Goal: Task Accomplishment & Management: Manage account settings

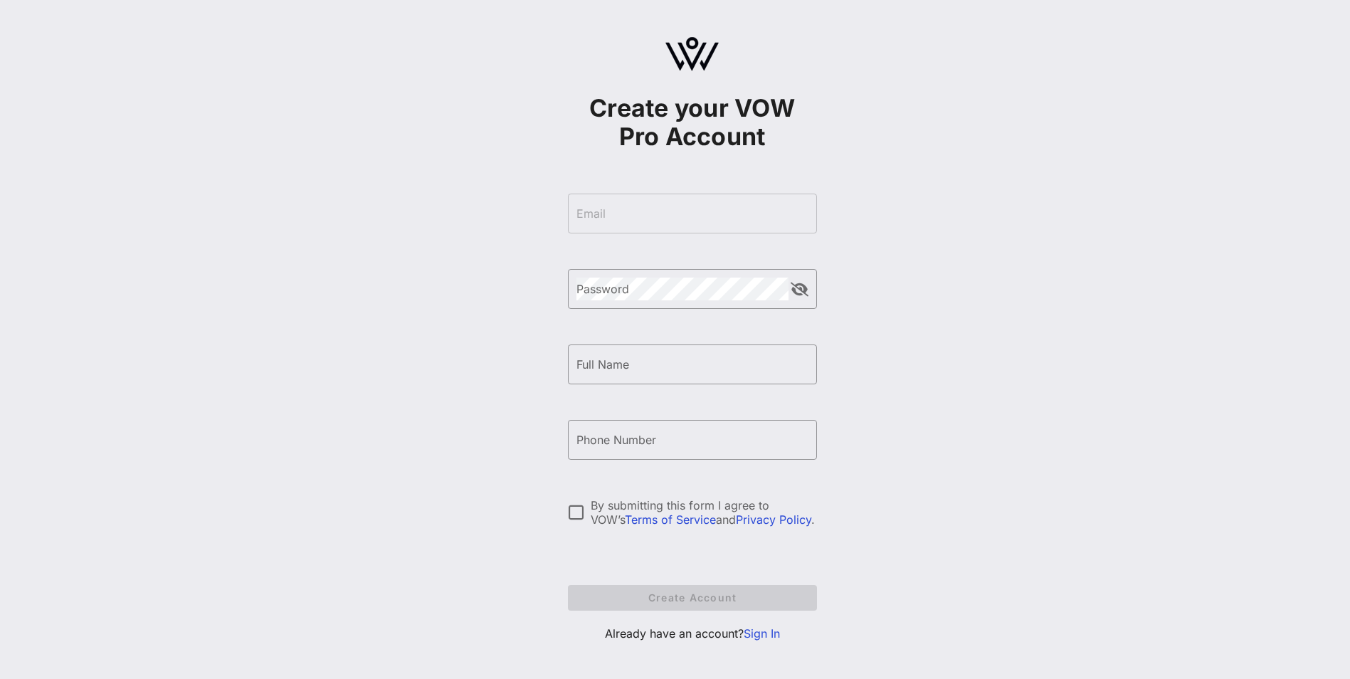
click at [772, 633] on link "Sign In" at bounding box center [762, 633] width 36 height 14
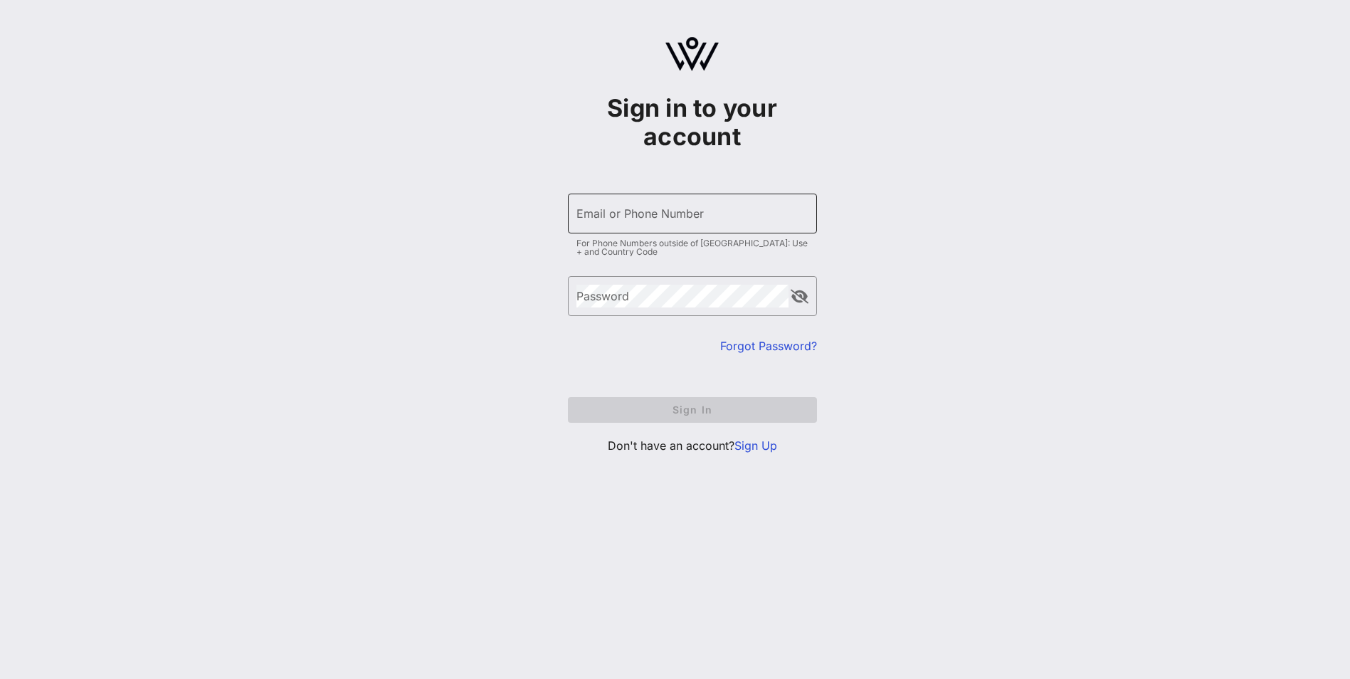
click at [621, 212] on input "Email or Phone Number" at bounding box center [693, 213] width 232 height 23
type input "[PERSON_NAME][EMAIL_ADDRESS][PERSON_NAME][PERSON_NAME][DOMAIN_NAME]"
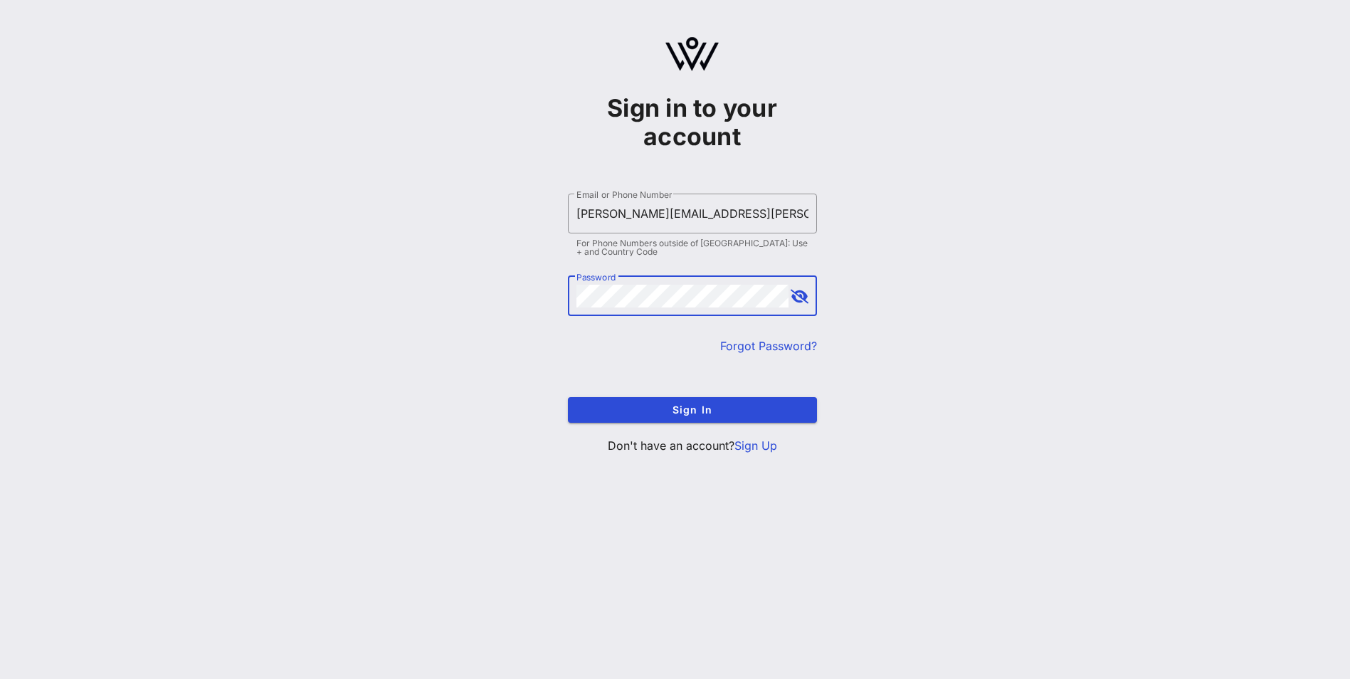
click at [568, 397] on button "Sign In" at bounding box center [692, 410] width 249 height 26
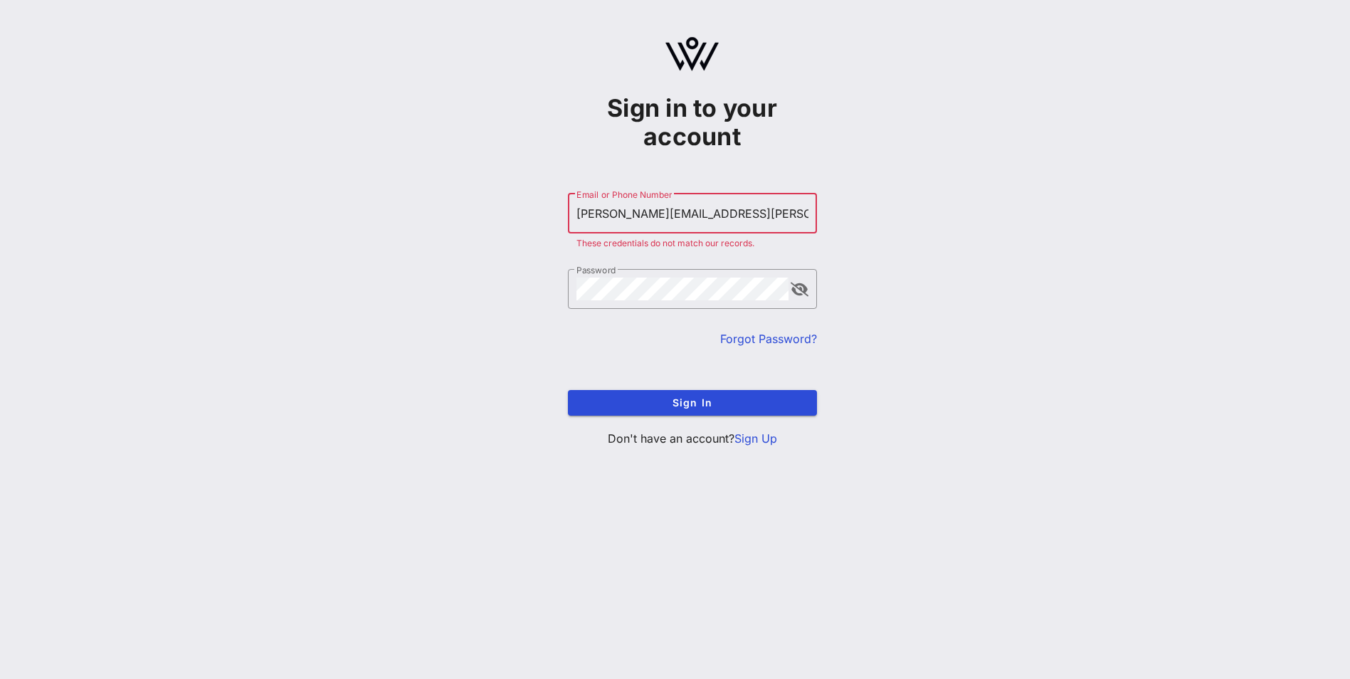
click at [751, 337] on link "Forgot Password?" at bounding box center [768, 339] width 97 height 14
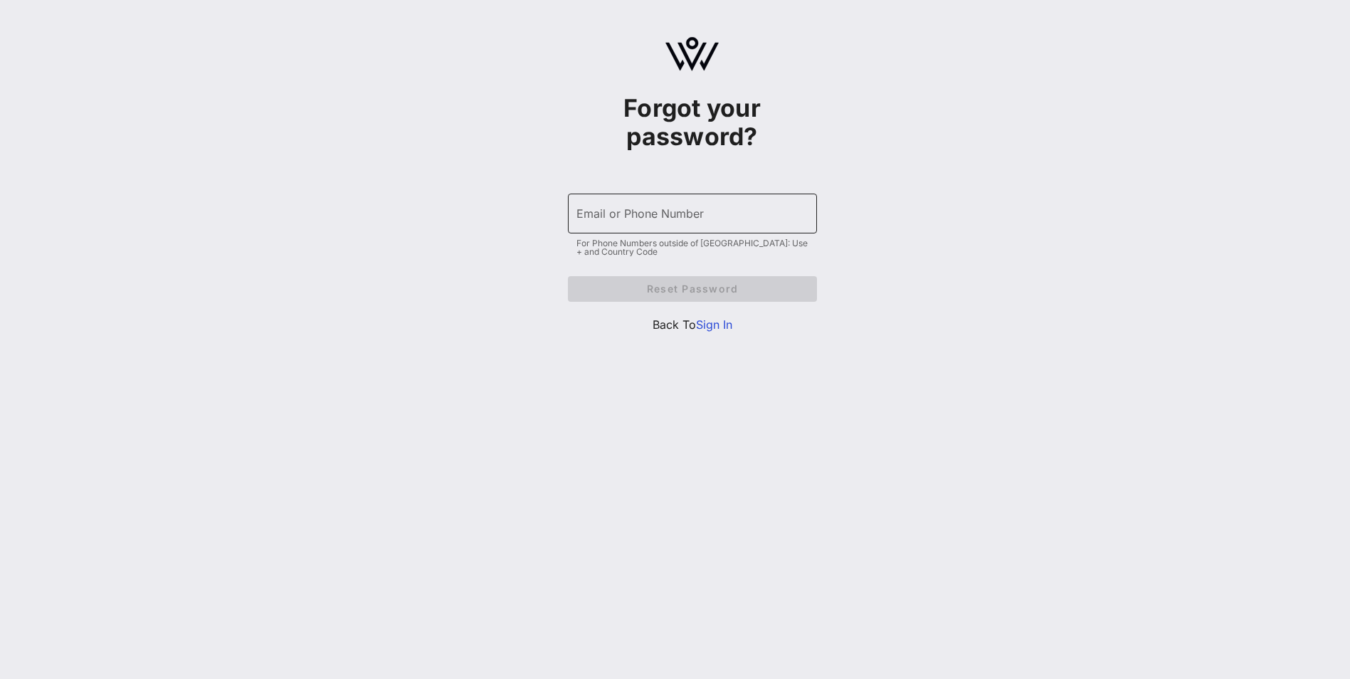
click at [604, 216] on input "Email or Phone Number" at bounding box center [693, 213] width 232 height 23
type input "[PERSON_NAME][EMAIL_ADDRESS][PERSON_NAME][PERSON_NAME][DOMAIN_NAME]"
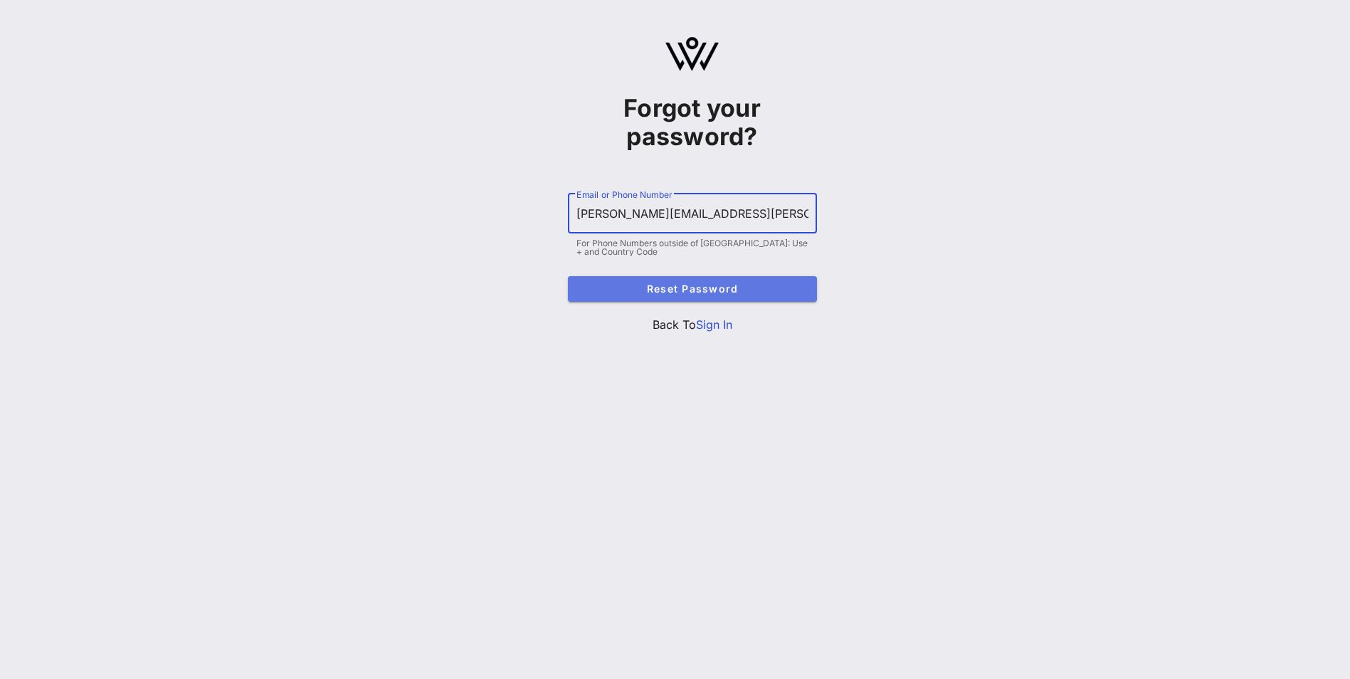
click at [732, 283] on span "Reset Password" at bounding box center [692, 289] width 226 height 12
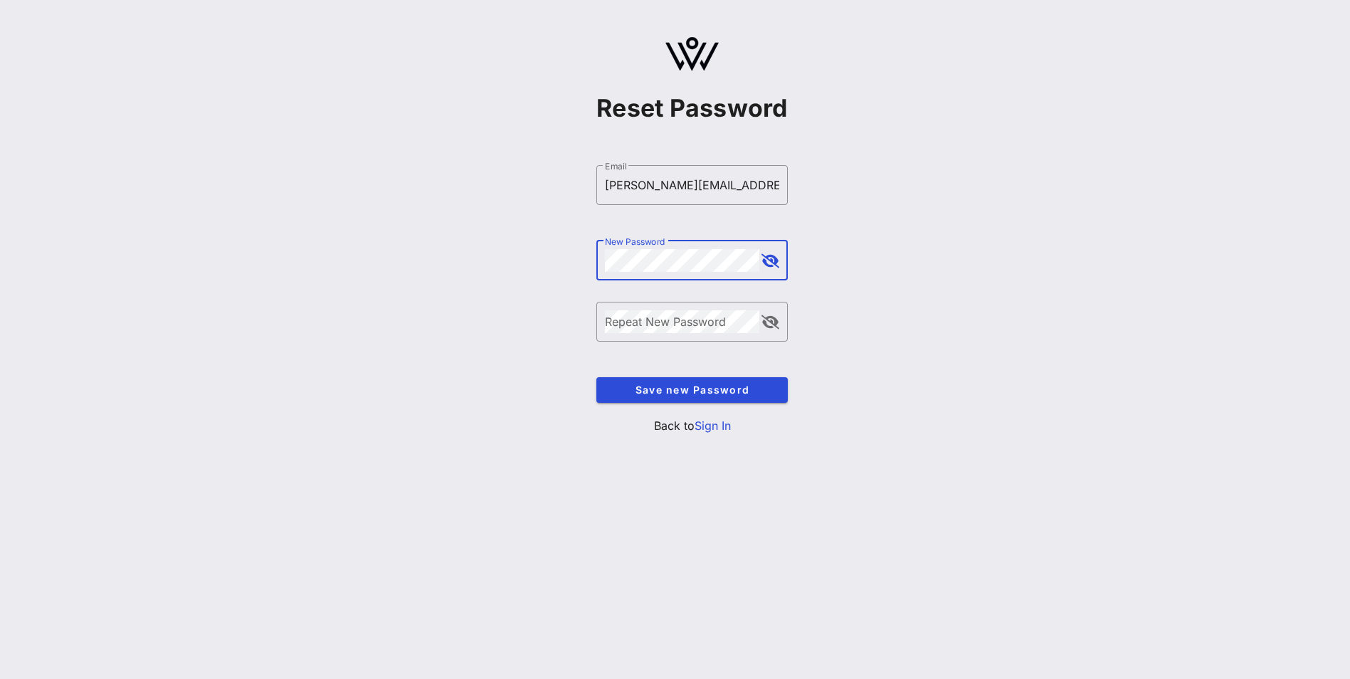
click at [778, 259] on button "append icon" at bounding box center [771, 261] width 18 height 14
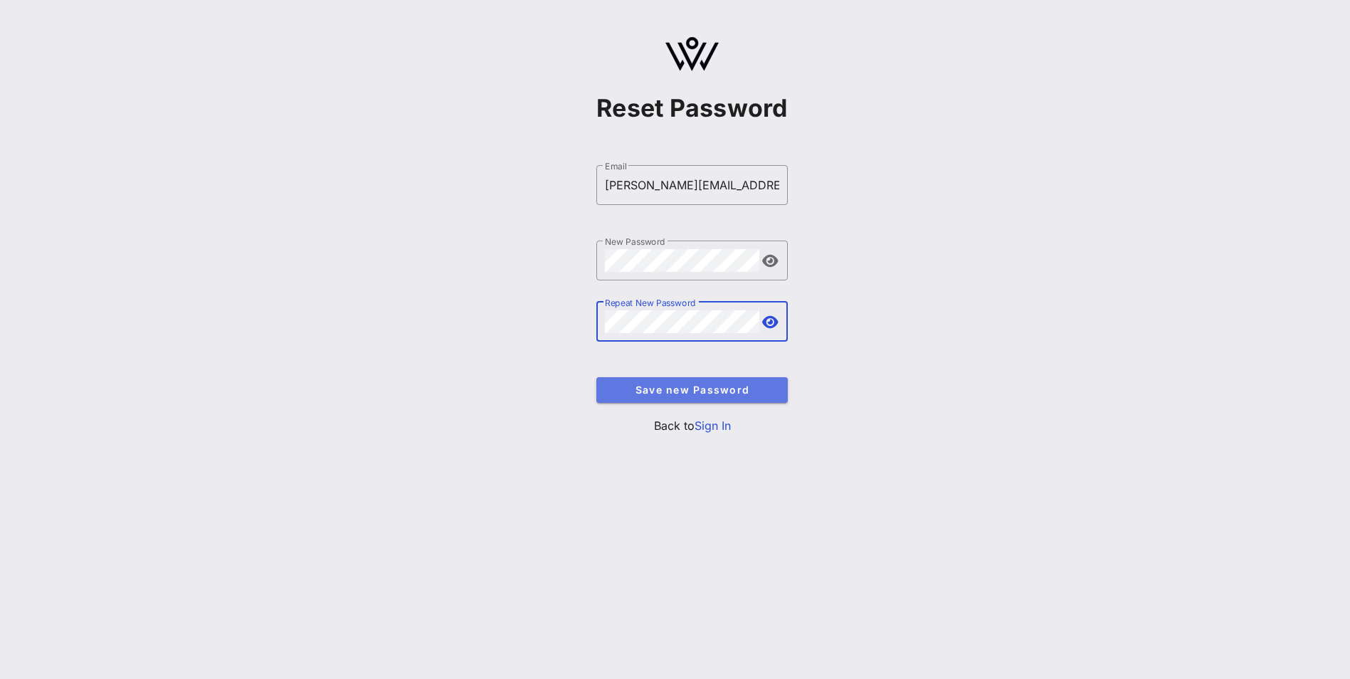
click at [661, 389] on span "Save new Password" at bounding box center [692, 390] width 169 height 12
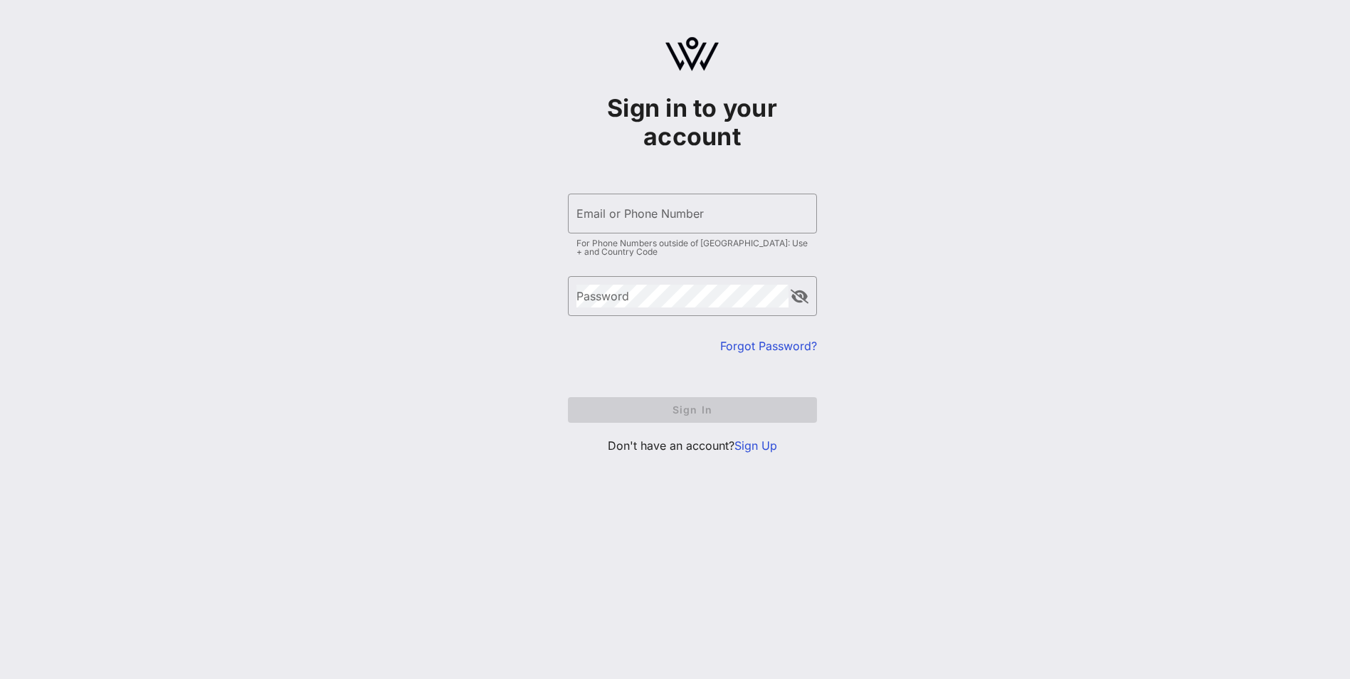
click at [658, 192] on form "​ Email or Phone Number For Phone Numbers outside of US: Use + and Country Code…" at bounding box center [692, 308] width 249 height 258
click at [656, 208] on input "Email or Phone Number" at bounding box center [693, 213] width 232 height 23
type input "[PERSON_NAME][EMAIL_ADDRESS][PERSON_NAME][PERSON_NAME][DOMAIN_NAME]"
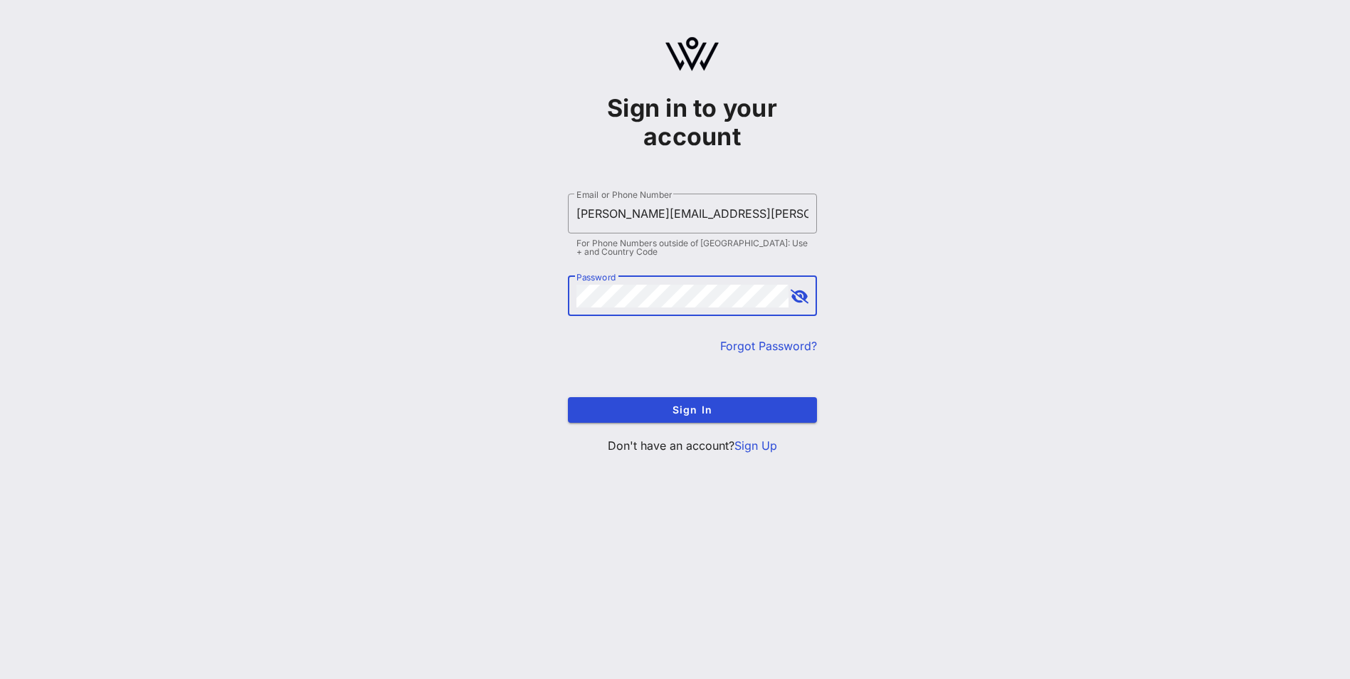
click at [803, 296] on button "append icon" at bounding box center [800, 297] width 18 height 14
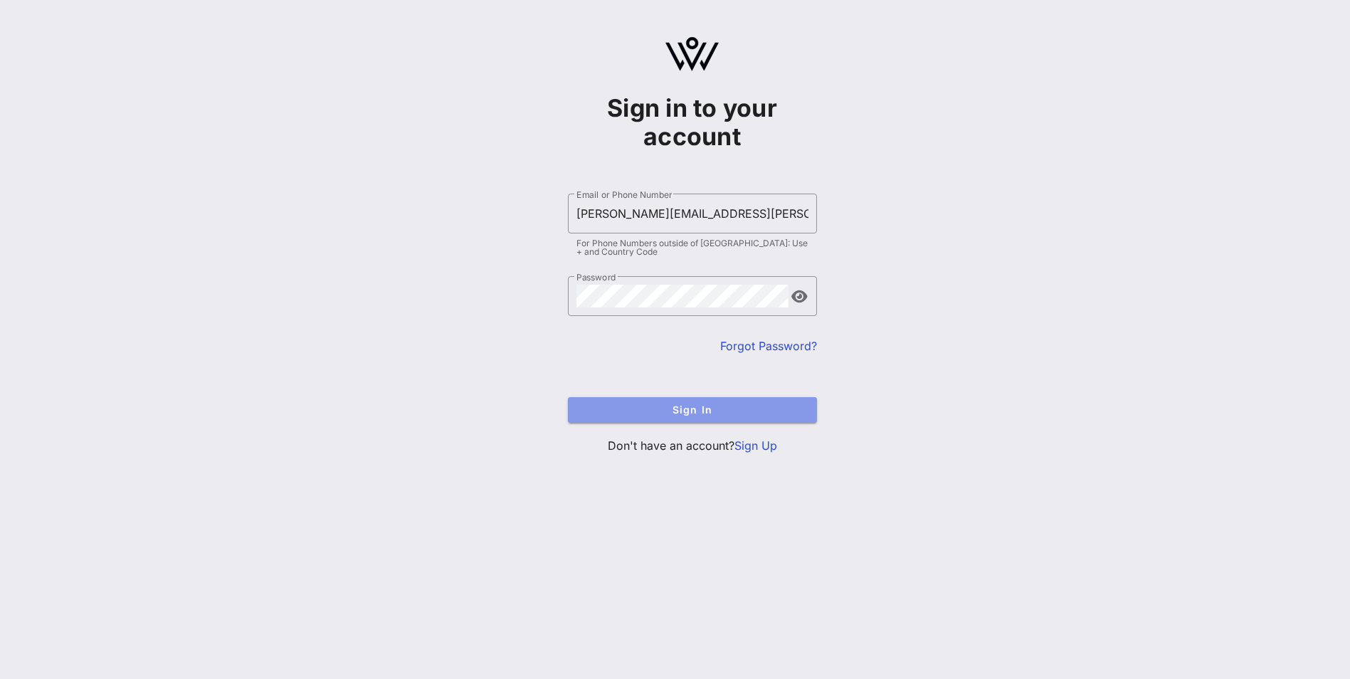
click at [673, 412] on span "Sign In" at bounding box center [692, 410] width 226 height 12
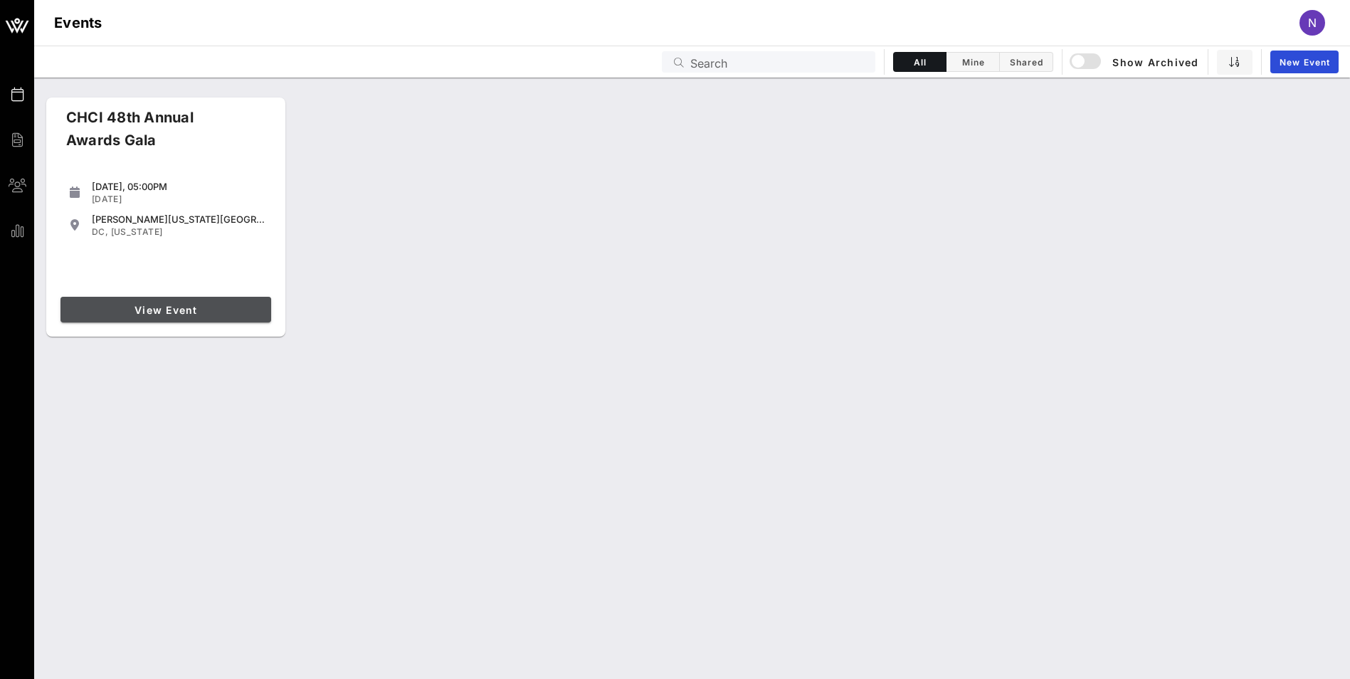
click at [140, 304] on span "View Event" at bounding box center [165, 310] width 199 height 12
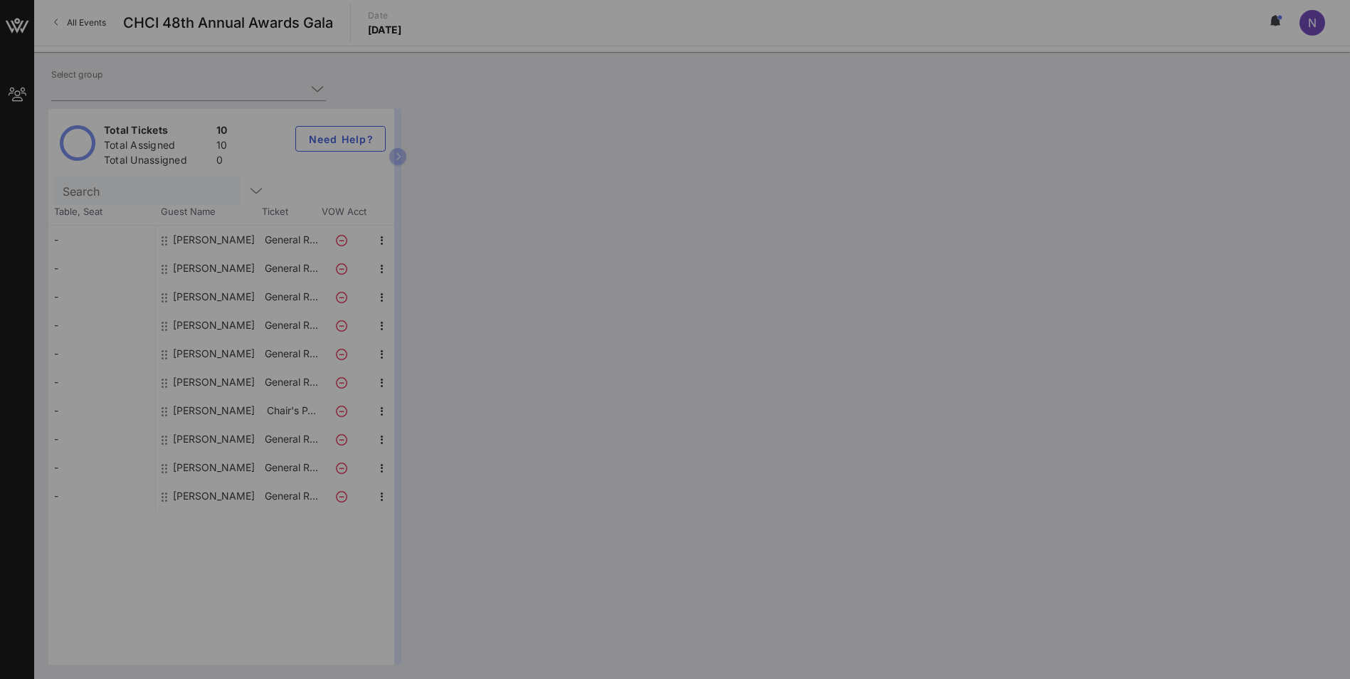
type input "Tyson Food (Tyson Food) [Nora Venegas, nora.venegas@tyson.com]"
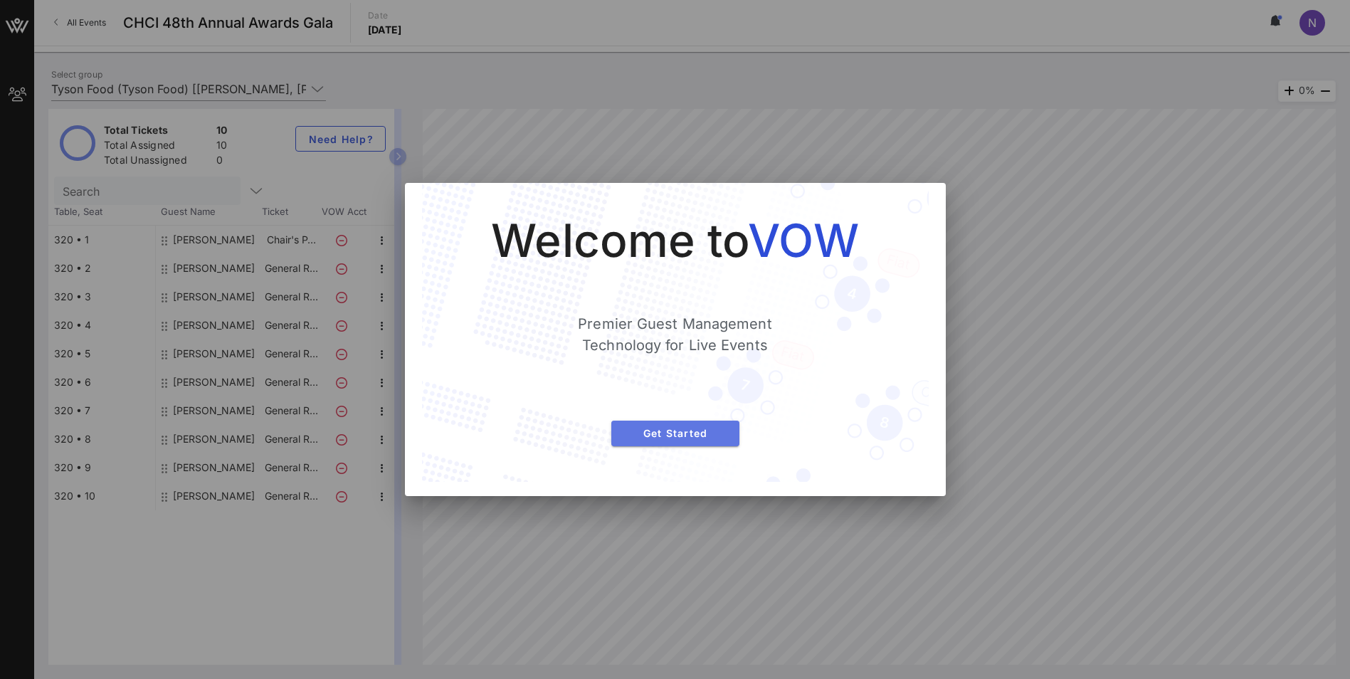
click at [683, 428] on span "Get Started" at bounding box center [675, 433] width 105 height 12
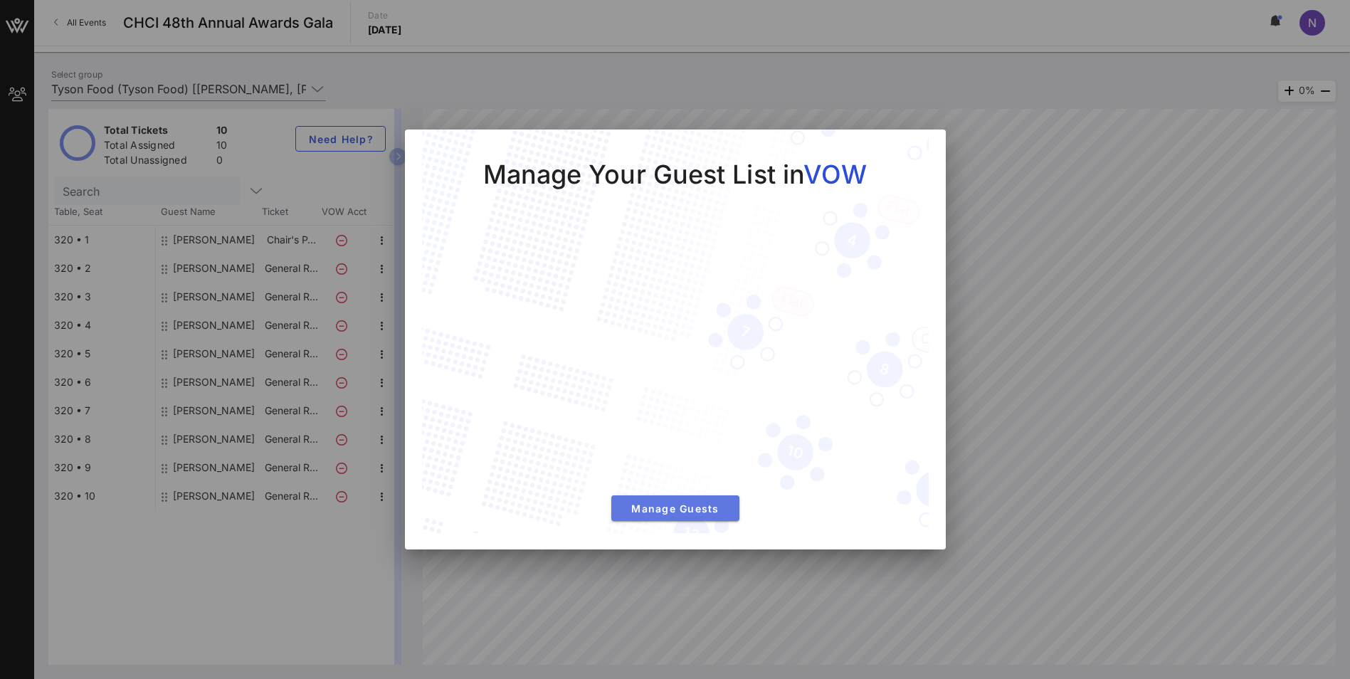
click at [661, 505] on span "Manage Guests" at bounding box center [675, 508] width 105 height 12
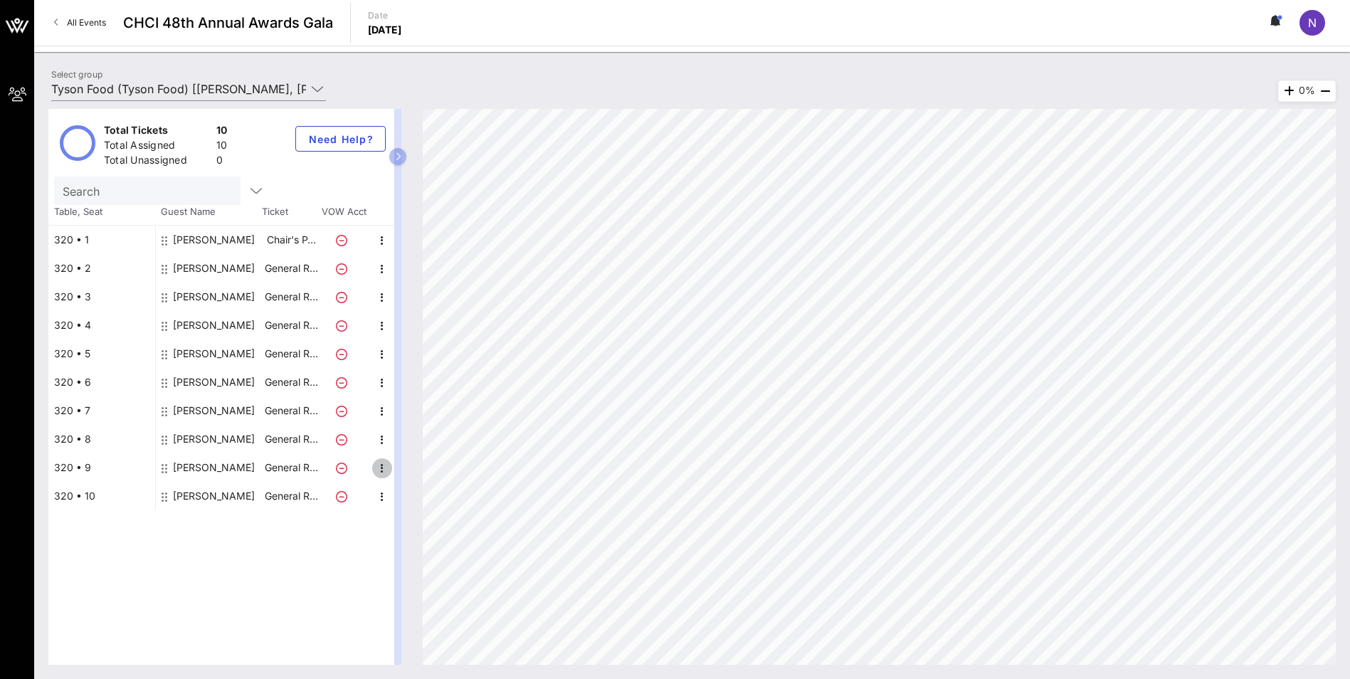
click at [379, 470] on icon "button" at bounding box center [382, 468] width 17 height 17
click at [423, 473] on div "Edit" at bounding box center [418, 472] width 28 height 11
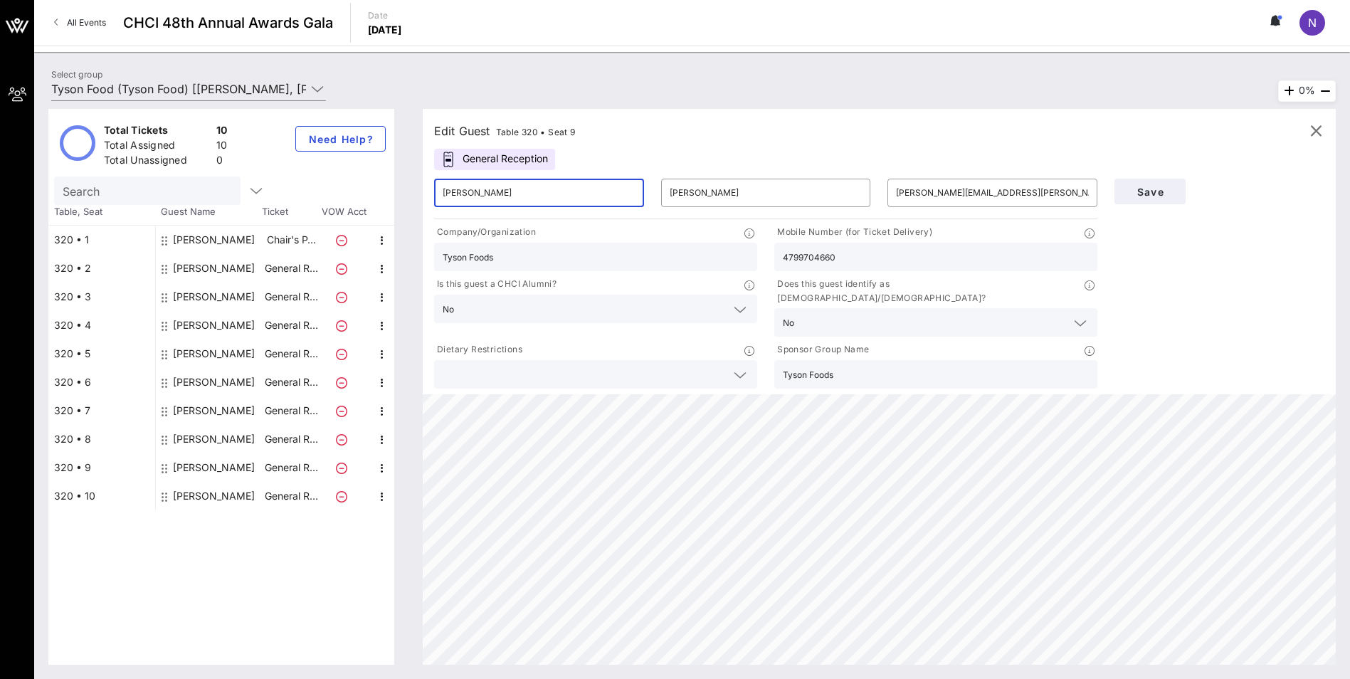
drag, startPoint x: 490, startPoint y: 196, endPoint x: 419, endPoint y: 196, distance: 70.5
click at [419, 196] on div "Edit Guest Table 320 • Seat 9 General Reception ​ Ruth ​ Bradley ​ ruth.bradley…" at bounding box center [872, 387] width 927 height 556
type input "Sarah"
type input "Pena"
click at [1021, 191] on input "ruth.bradley@tyson.com" at bounding box center [992, 192] width 193 height 23
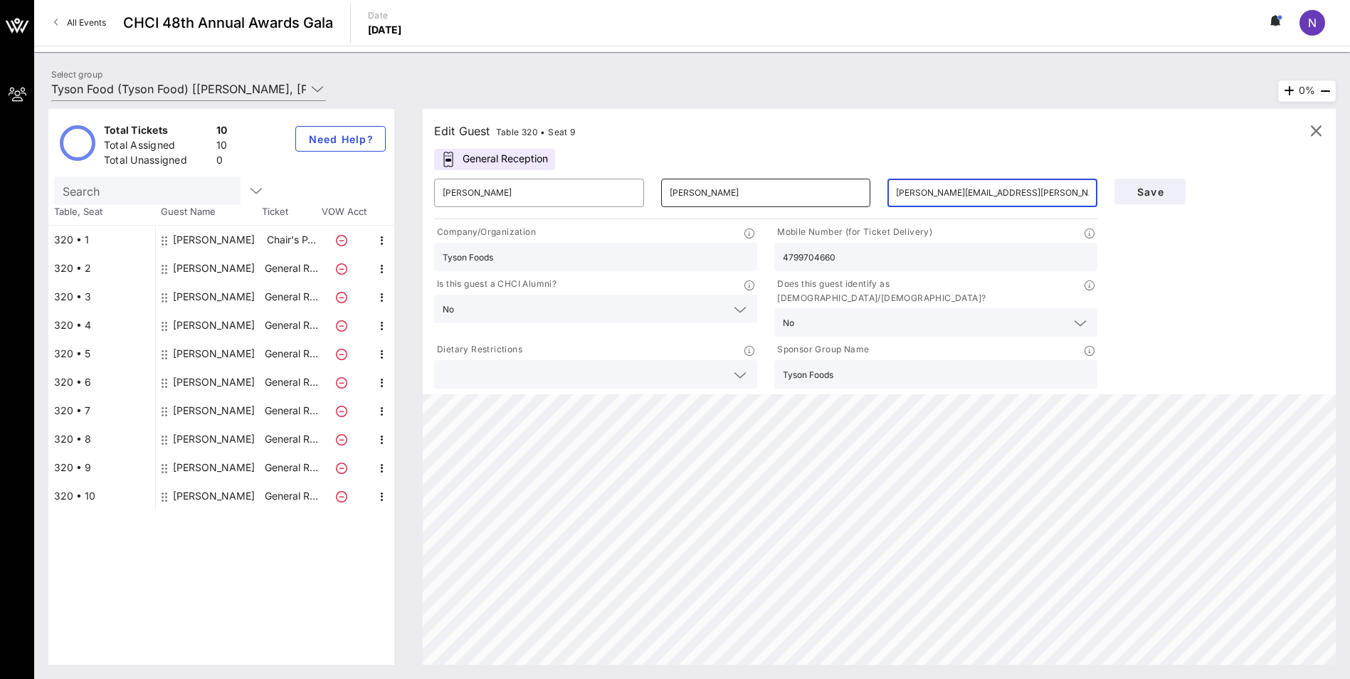
drag, startPoint x: 1021, startPoint y: 191, endPoint x: 853, endPoint y: 186, distance: 168.0
click at [853, 186] on div "​ Sarah ​ Pena ​ ruth.bradley@tyson.com" at bounding box center [766, 193] width 680 height 46
type input "spena@lulac.org"
drag, startPoint x: 558, startPoint y: 258, endPoint x: 336, endPoint y: 241, distance: 222.7
click at [336, 241] on div "Total Tickets 10 Total Assigned 10 Total Unassigned 0 Need Help? Search Table, …" at bounding box center [692, 387] width 1288 height 556
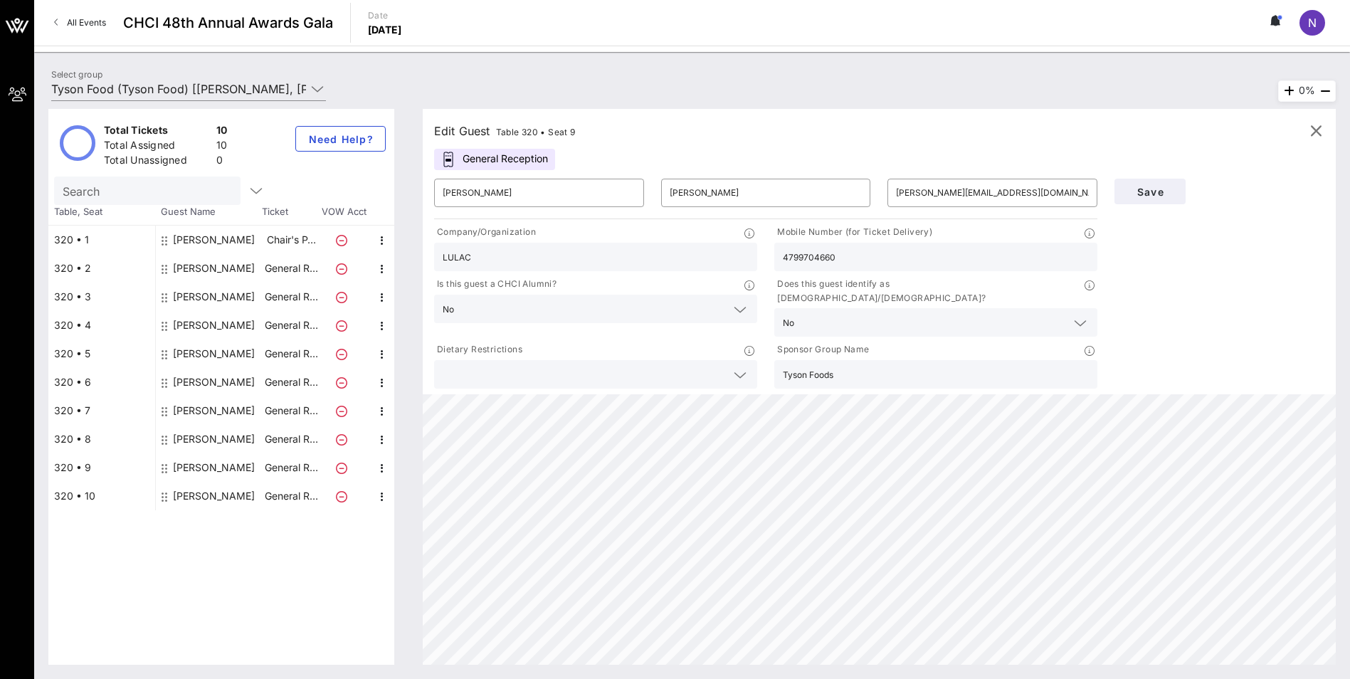
drag, startPoint x: 854, startPoint y: 253, endPoint x: 731, endPoint y: 258, distance: 123.2
click at [731, 258] on div "Company/Organization LULAC Mobile Number (for Ticket Delivery) 4799704660 Is th…" at bounding box center [766, 306] width 680 height 169
type input "LULAC4329406135"
drag, startPoint x: 860, startPoint y: 252, endPoint x: 670, endPoint y: 248, distance: 190.1
click at [670, 248] on div "Company/Organization LULAC4329406135 Mobile Number (for Ticket Delivery) 479970…" at bounding box center [766, 306] width 680 height 169
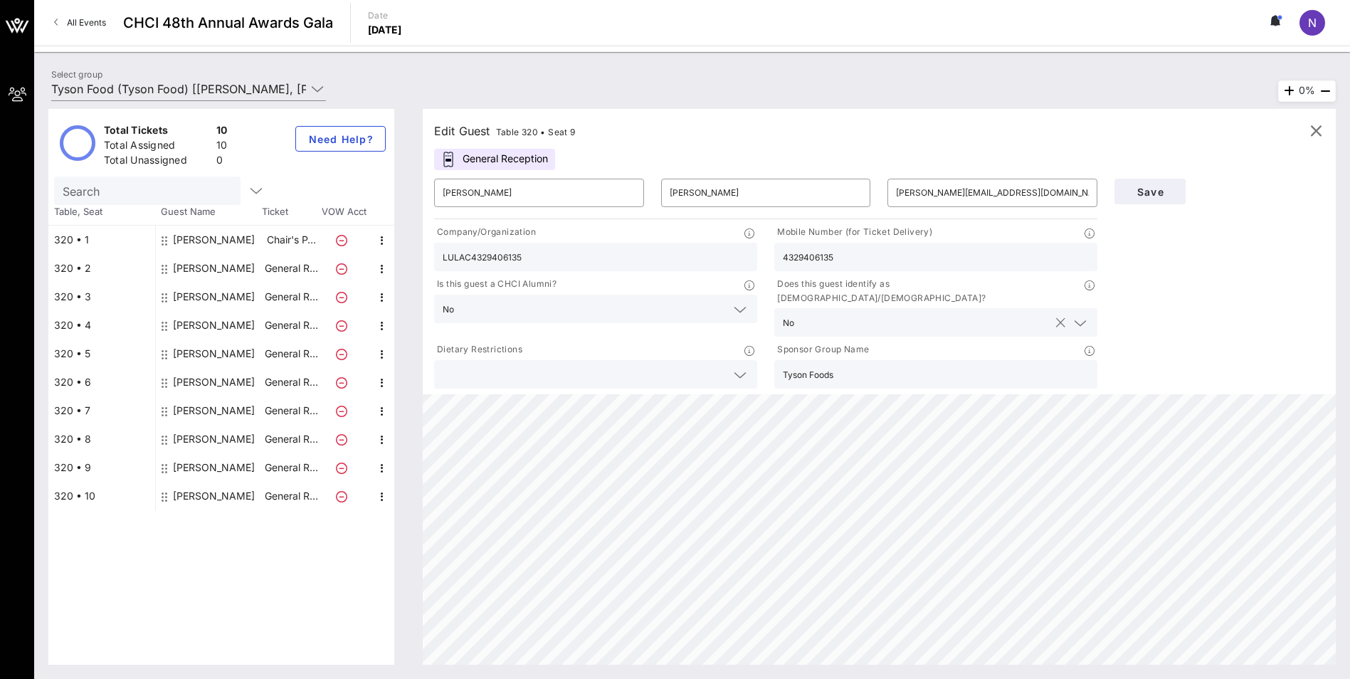
type input "4329406135"
drag, startPoint x: 832, startPoint y: 310, endPoint x: 786, endPoint y: 310, distance: 46.3
click at [786, 313] on div "No" at bounding box center [916, 322] width 266 height 19
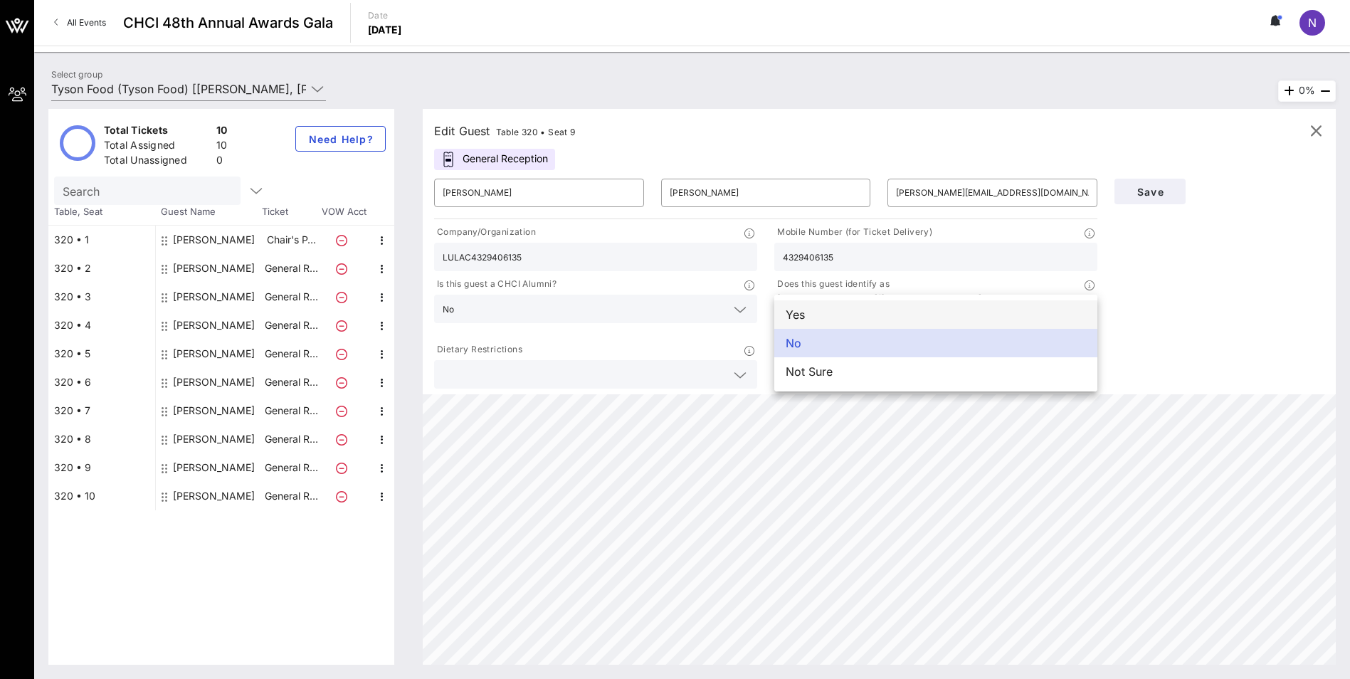
click at [806, 310] on div "Yes" at bounding box center [935, 314] width 323 height 28
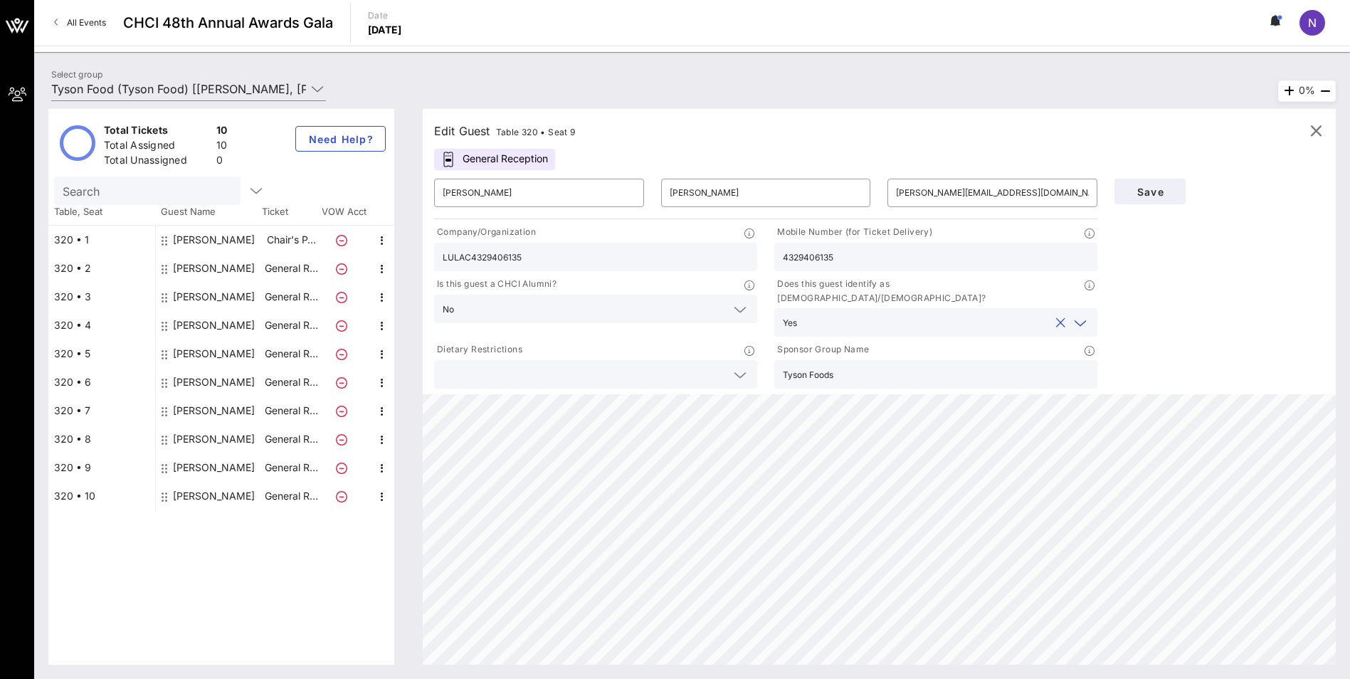
drag, startPoint x: 881, startPoint y: 357, endPoint x: 774, endPoint y: 364, distance: 107.0
click at [774, 364] on div "Tyson Foods" at bounding box center [935, 374] width 323 height 28
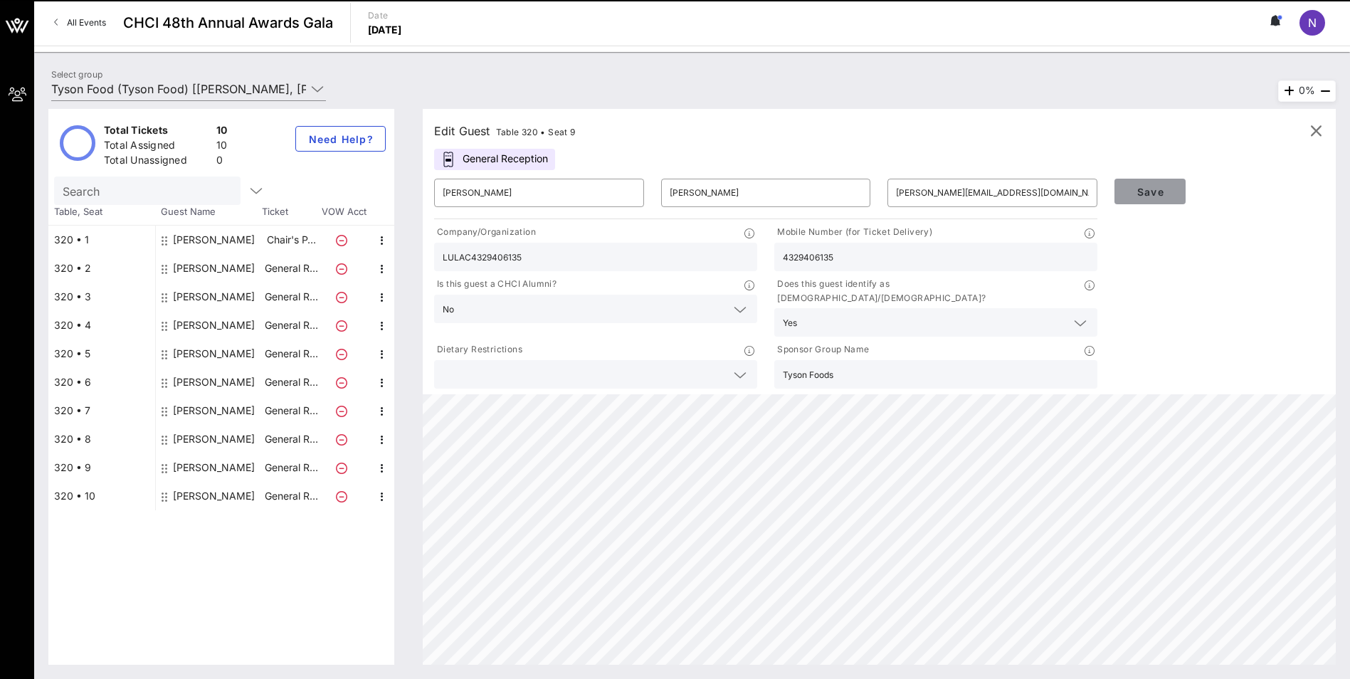
click at [1165, 196] on span "Save" at bounding box center [1150, 192] width 48 height 12
